Goal: Information Seeking & Learning: Learn about a topic

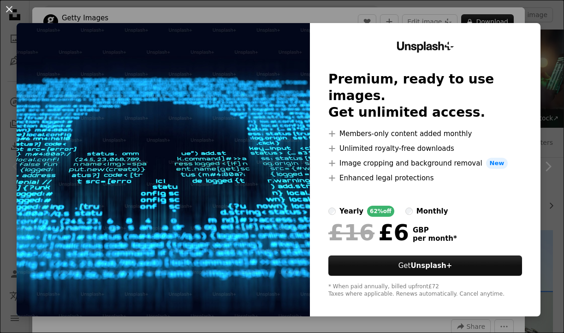
scroll to position [194, 0]
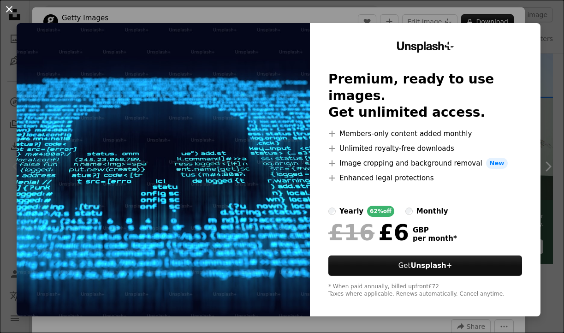
click at [9, 12] on button "An X shape" at bounding box center [9, 9] width 11 height 11
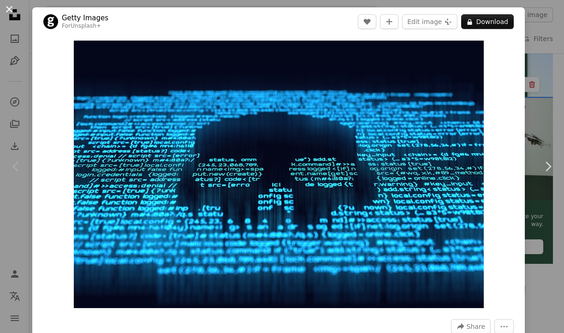
click at [5, 7] on button "An X shape" at bounding box center [9, 9] width 11 height 11
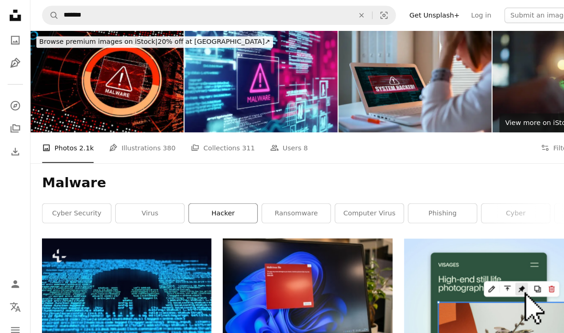
click at [223, 203] on link "hacker" at bounding box center [215, 206] width 66 height 18
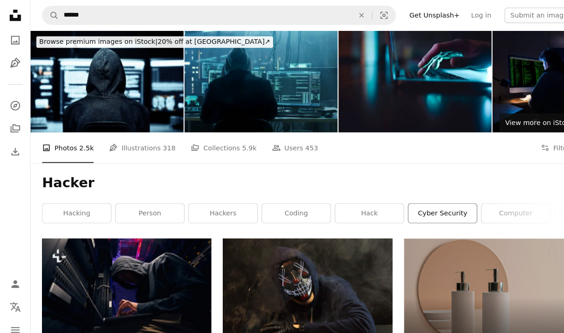
click at [414, 206] on link "cyber security" at bounding box center [427, 206] width 66 height 18
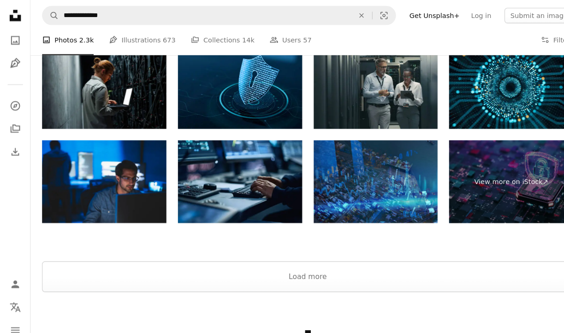
scroll to position [1301, 0]
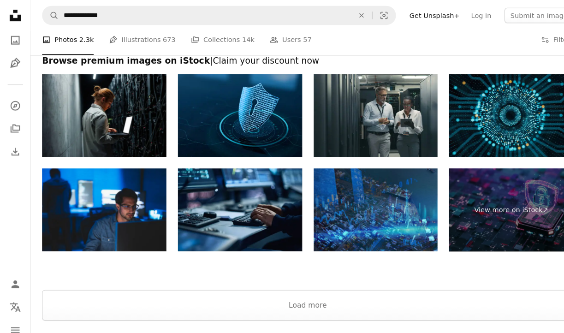
click at [464, 104] on img at bounding box center [493, 112] width 120 height 80
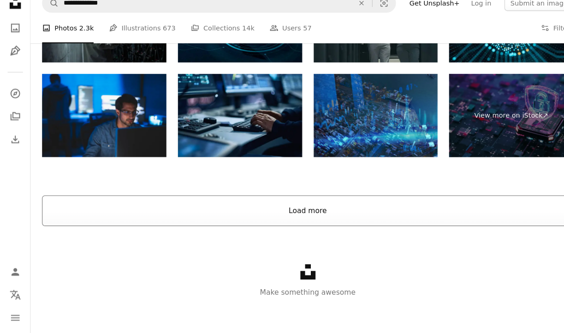
click at [293, 200] on button "Load more" at bounding box center [297, 215] width 513 height 30
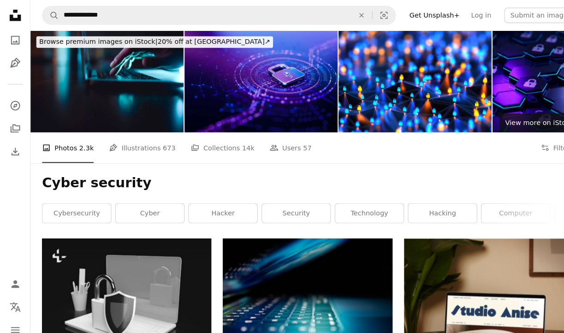
scroll to position [0, 0]
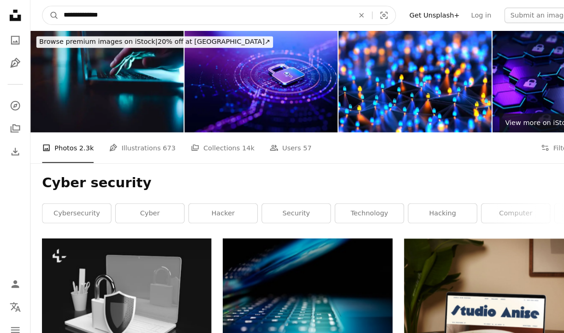
click at [116, 12] on input "**********" at bounding box center [198, 15] width 282 height 18
type input "**********"
click at [49, 15] on button "A magnifying glass" at bounding box center [49, 15] width 16 height 18
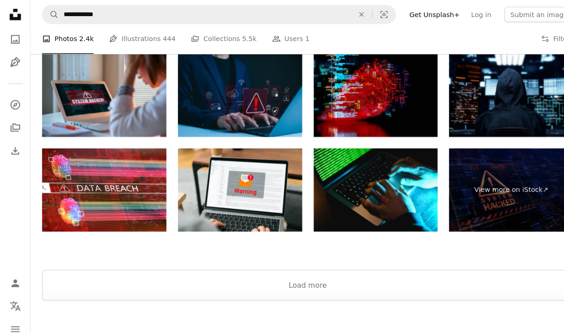
scroll to position [1388, 0]
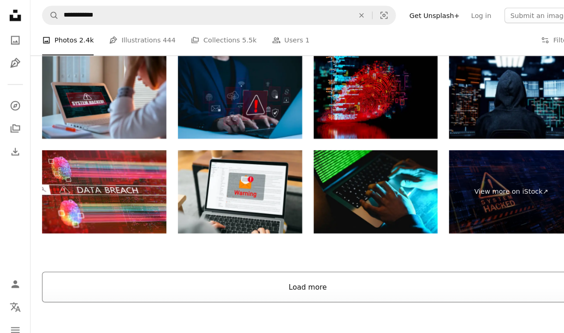
click at [252, 279] on button "Load more" at bounding box center [297, 277] width 513 height 30
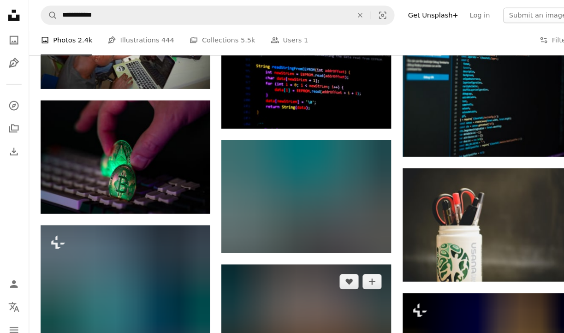
scroll to position [5250, 0]
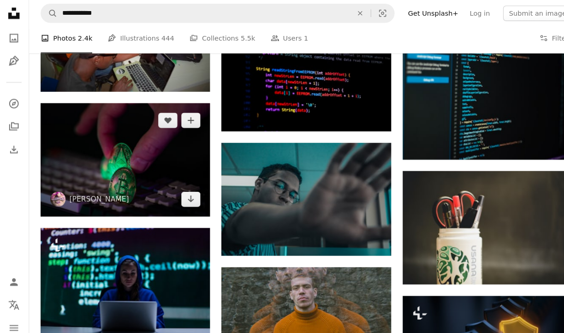
click at [111, 128] on img at bounding box center [122, 156] width 163 height 109
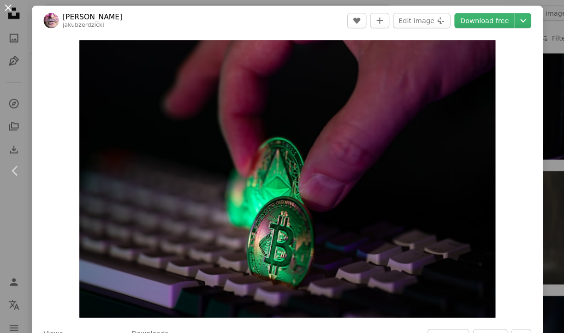
click at [6, 8] on button "An X shape" at bounding box center [9, 9] width 11 height 11
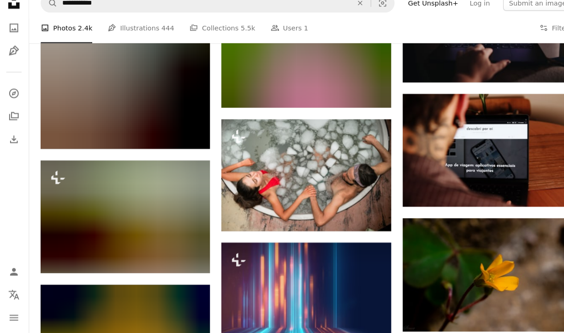
scroll to position [8571, 0]
